Goal: Find specific page/section: Find specific page/section

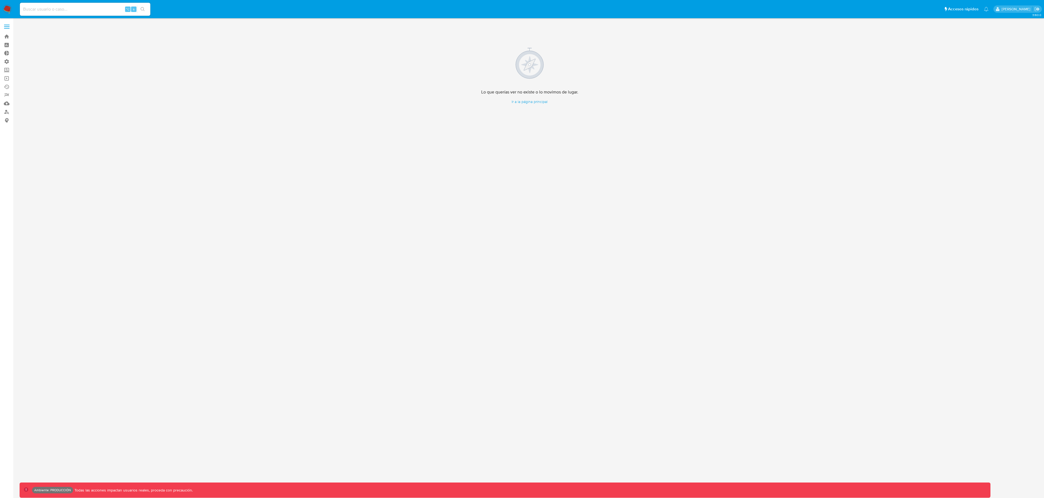
click at [90, 7] on input at bounding box center [85, 9] width 130 height 7
paste input "2701120972"
type input "2701120972"
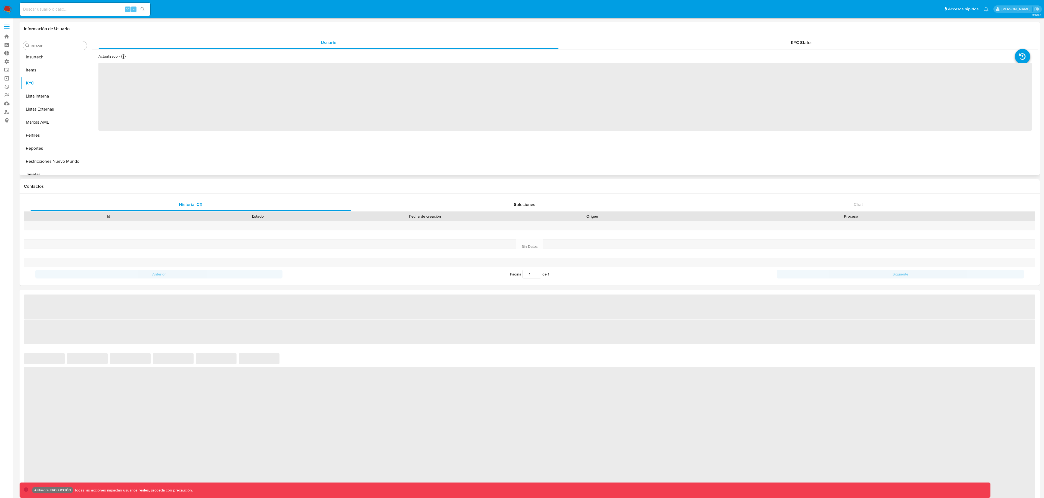
scroll to position [243, 0]
select select "10"
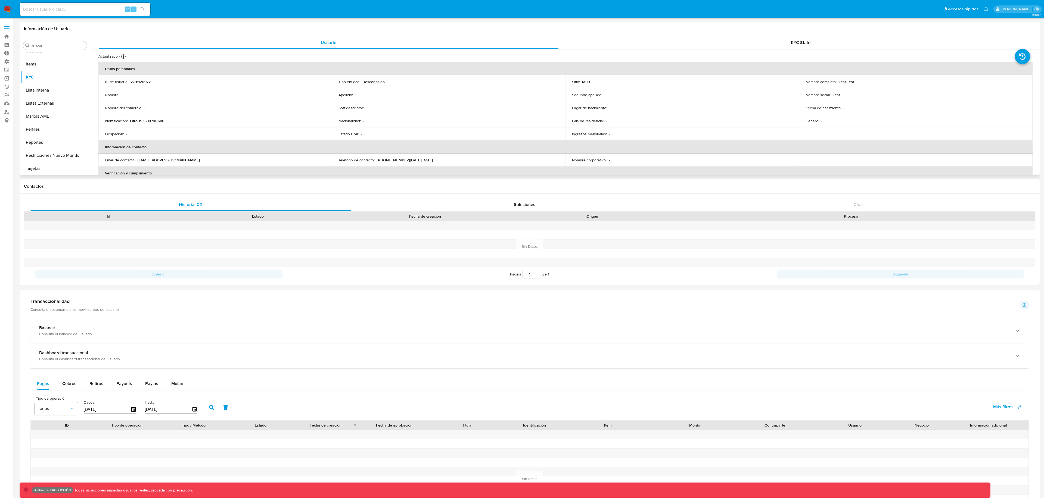
click at [145, 81] on p "2701120972" at bounding box center [140, 81] width 20 height 5
copy p "2701120972"
